Goal: Task Accomplishment & Management: Manage account settings

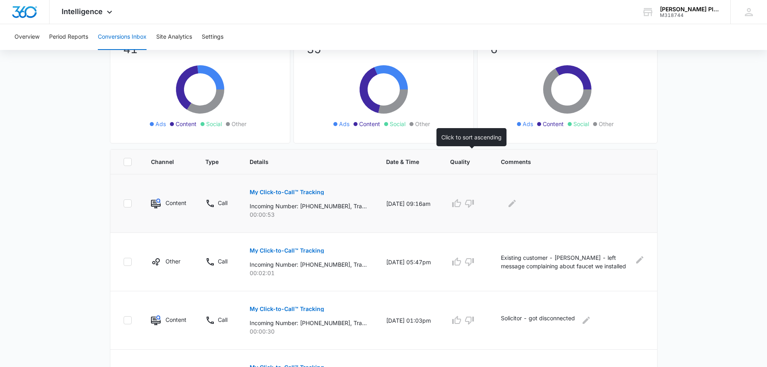
scroll to position [81, 0]
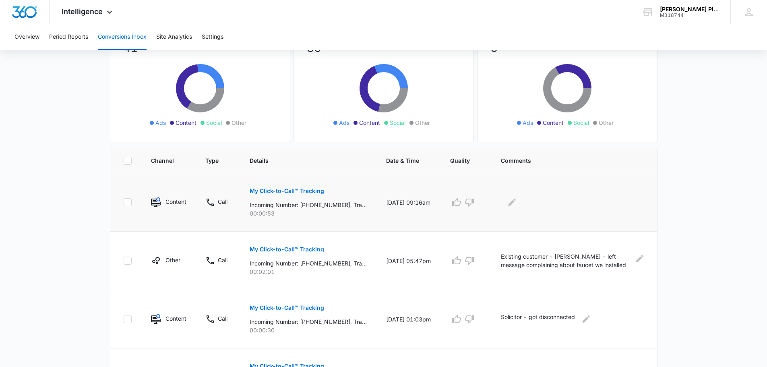
click at [270, 189] on p "My Click-to-Call™ Tracking" at bounding box center [287, 191] width 75 height 6
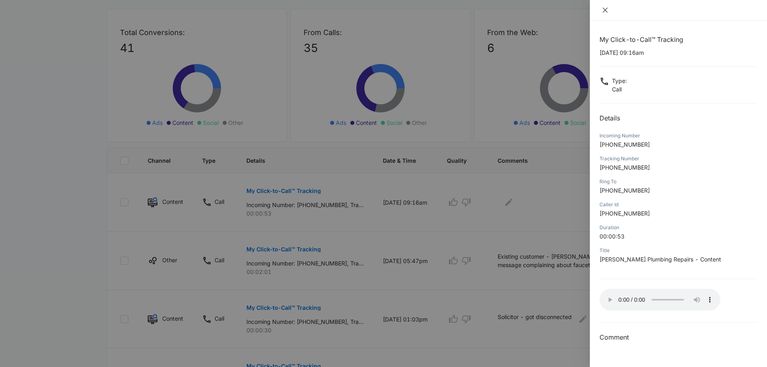
click at [605, 10] on icon "close" at bounding box center [605, 10] width 5 height 5
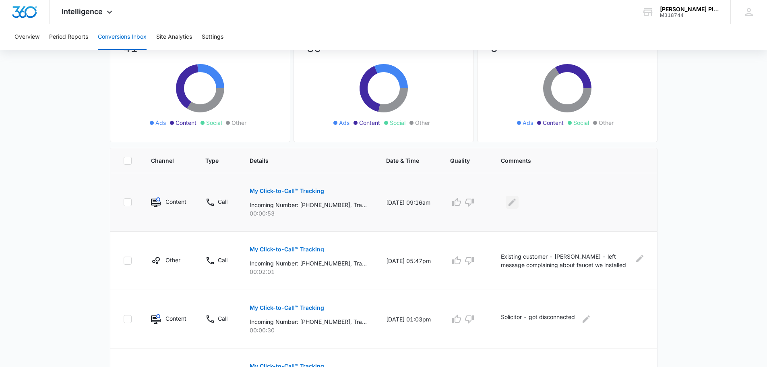
click at [516, 201] on icon "Edit Comments" at bounding box center [512, 202] width 7 height 7
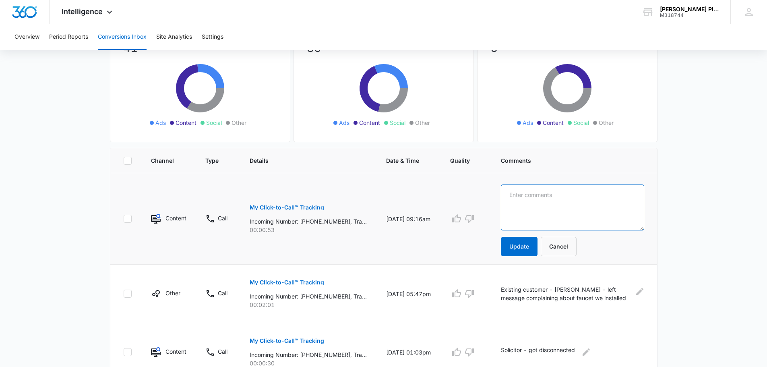
click at [516, 191] on textarea at bounding box center [572, 207] width 143 height 46
type textarea "Solicitor calling to speak to the owner about the website"
click at [522, 245] on button "Update" at bounding box center [519, 246] width 37 height 19
